Goal: Task Accomplishment & Management: Manage account settings

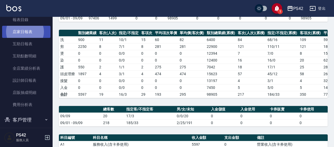
scroll to position [129, 0]
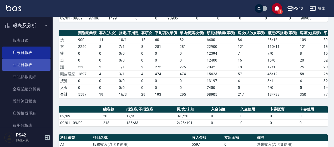
click at [27, 64] on link "互助日報表" at bounding box center [26, 65] width 48 height 12
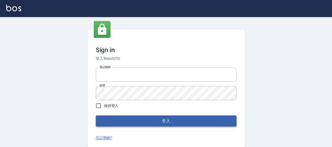
type input "0426657169"
click at [173, 122] on button "登入" at bounding box center [166, 120] width 141 height 11
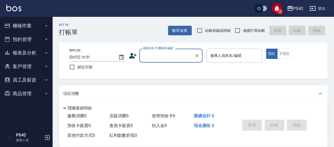
click at [27, 50] on button "報表及分析" at bounding box center [26, 53] width 48 height 14
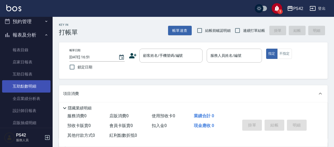
scroll to position [26, 0]
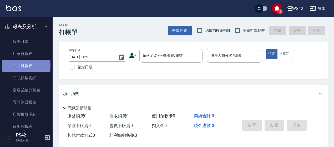
click at [26, 66] on link "互助日報表" at bounding box center [26, 66] width 48 height 12
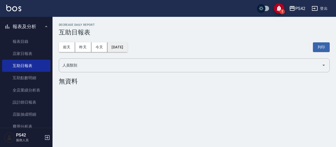
click at [120, 50] on button "[DATE]" at bounding box center [117, 47] width 20 height 10
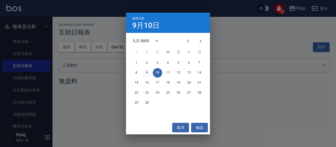
click at [145, 72] on button "9" at bounding box center [146, 72] width 9 height 9
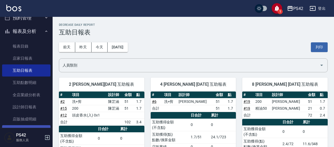
scroll to position [53, 0]
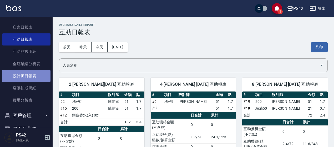
click at [27, 74] on link "設計師日報表" at bounding box center [26, 76] width 48 height 12
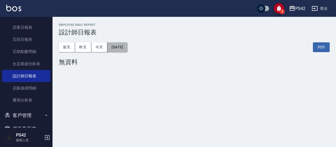
click at [124, 48] on button "[DATE]" at bounding box center [117, 47] width 20 height 10
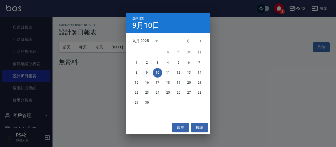
click at [146, 74] on button "9" at bounding box center [146, 72] width 9 height 9
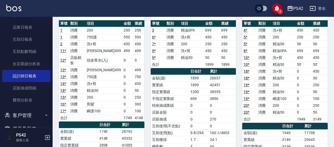
scroll to position [53, 0]
